Goal: Task Accomplishment & Management: Manage account settings

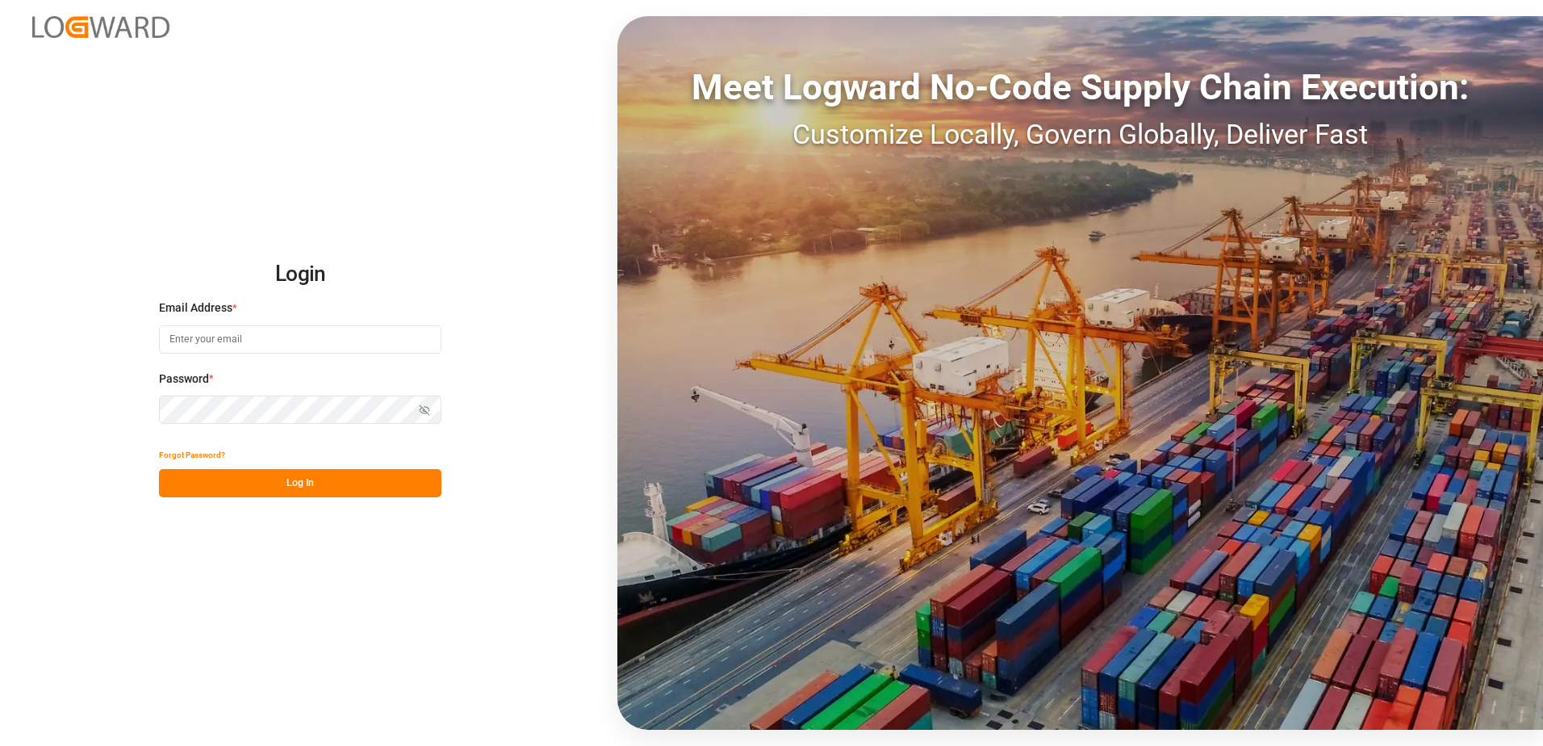
click at [266, 345] on input at bounding box center [300, 339] width 283 height 28
type input "[PERSON_NAME][EMAIL_ADDRESS][PERSON_NAME][DOMAIN_NAME]"
click at [418, 408] on button "Show password" at bounding box center [425, 410] width 34 height 28
click at [371, 487] on button "Log In" at bounding box center [300, 483] width 283 height 28
click at [320, 345] on input at bounding box center [300, 339] width 283 height 28
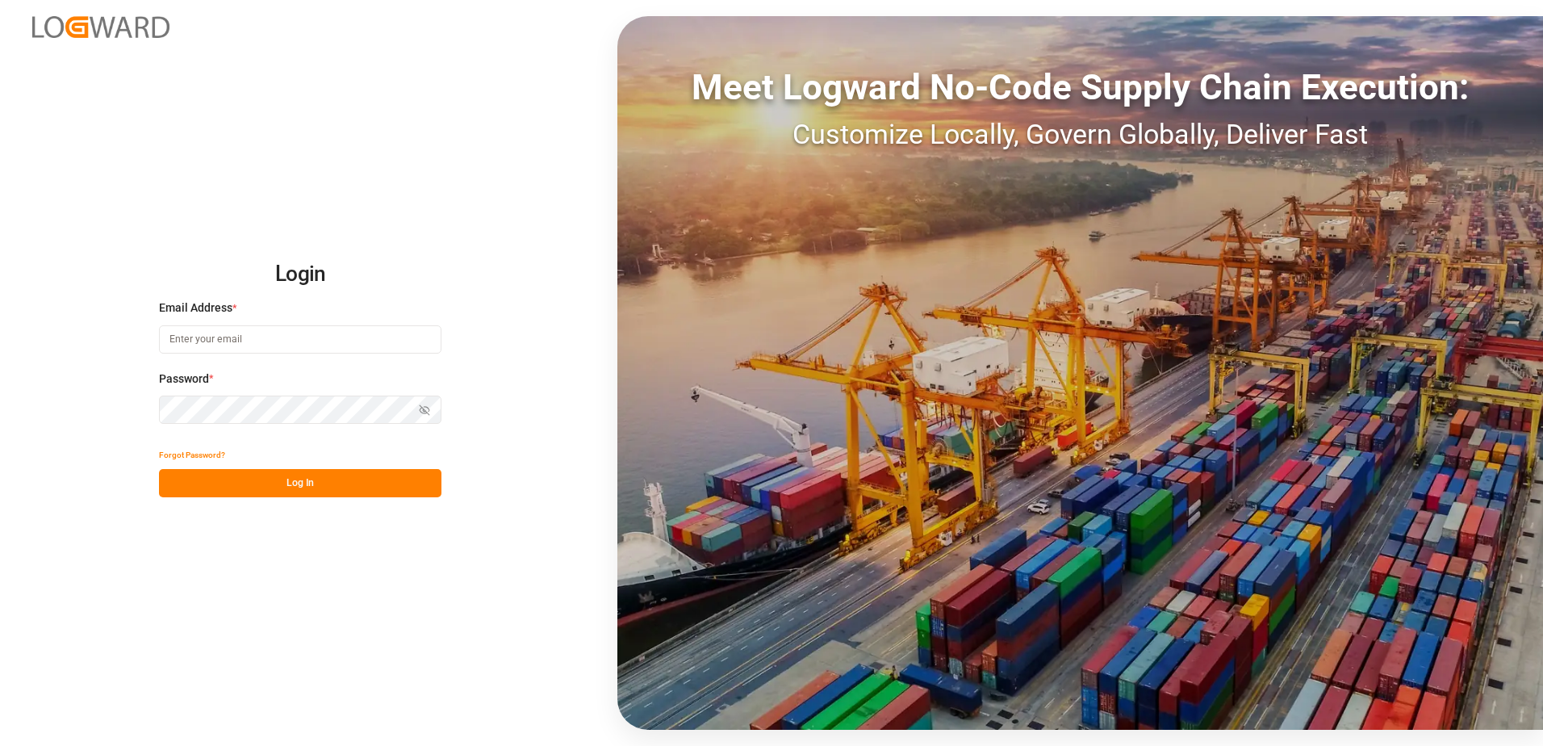
type input "[PERSON_NAME][EMAIL_ADDRESS][PERSON_NAME][DOMAIN_NAME]"
click at [413, 404] on button "Show password" at bounding box center [425, 410] width 34 height 28
click at [421, 405] on icon "button" at bounding box center [424, 409] width 11 height 11
click at [424, 407] on icon "button" at bounding box center [424, 409] width 11 height 11
click at [285, 477] on button "Log In" at bounding box center [300, 483] width 283 height 28
